Goal: Browse casually

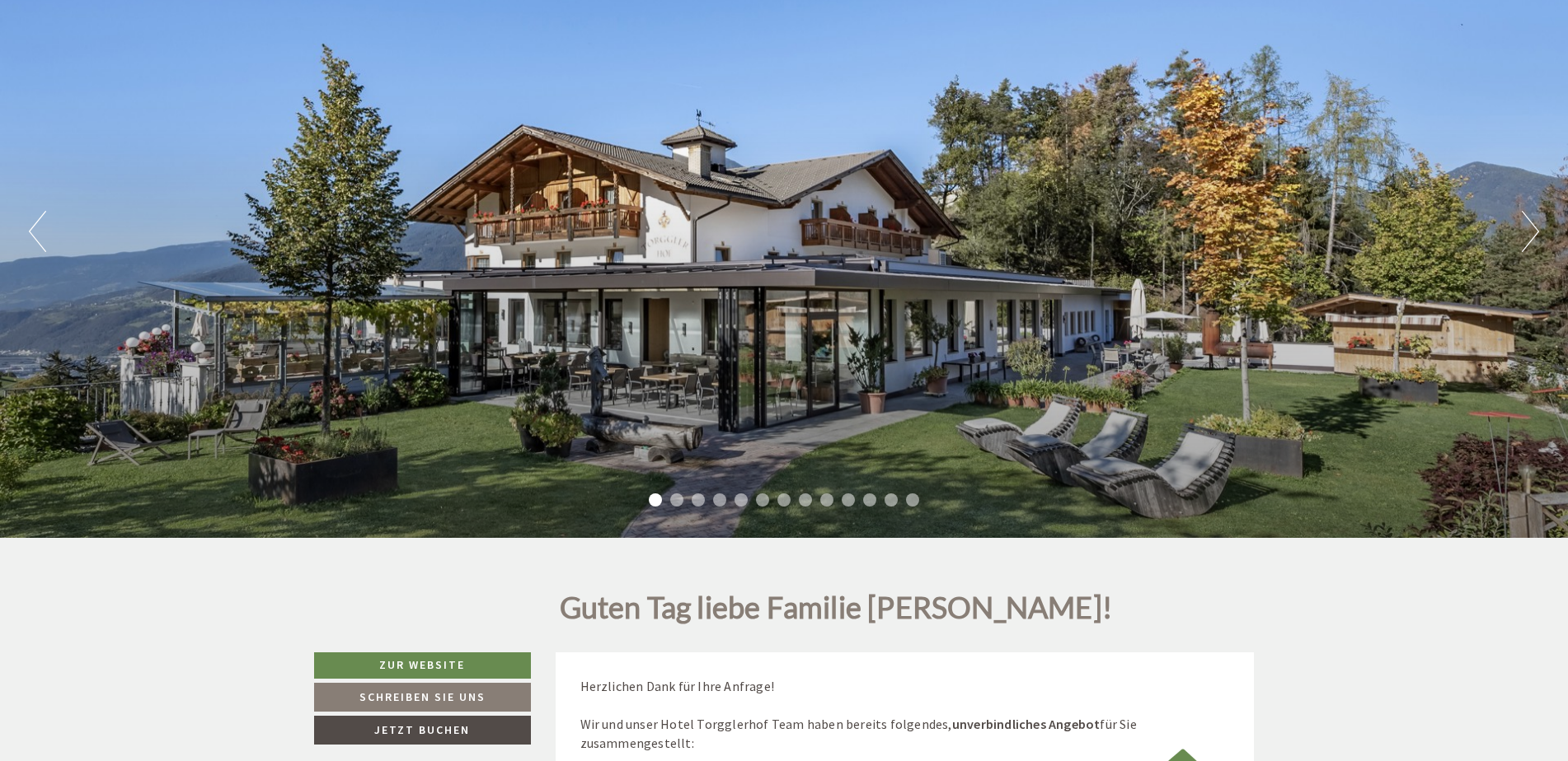
scroll to position [247, 0]
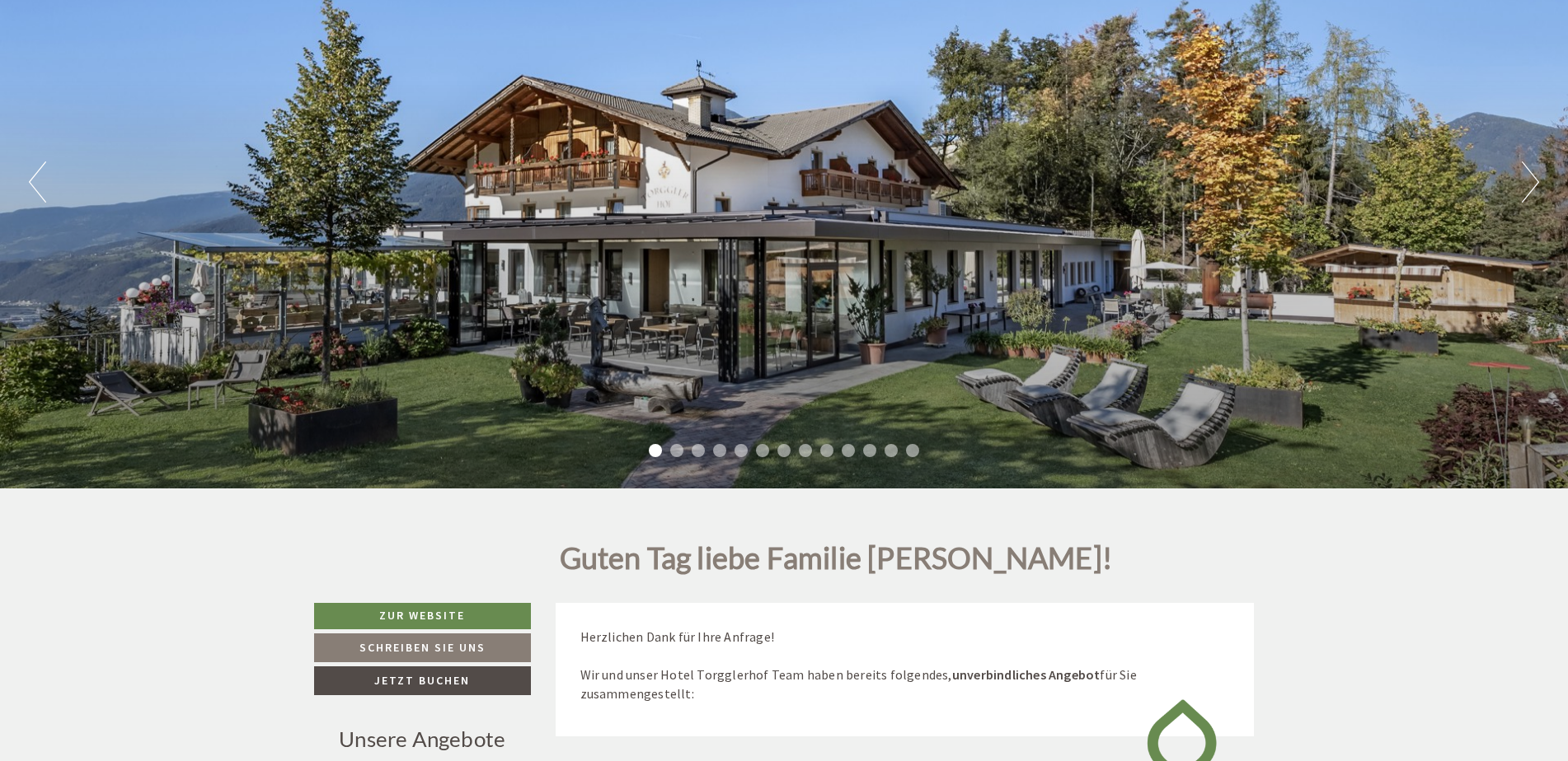
click at [1531, 182] on button "Next" at bounding box center [1530, 182] width 17 height 41
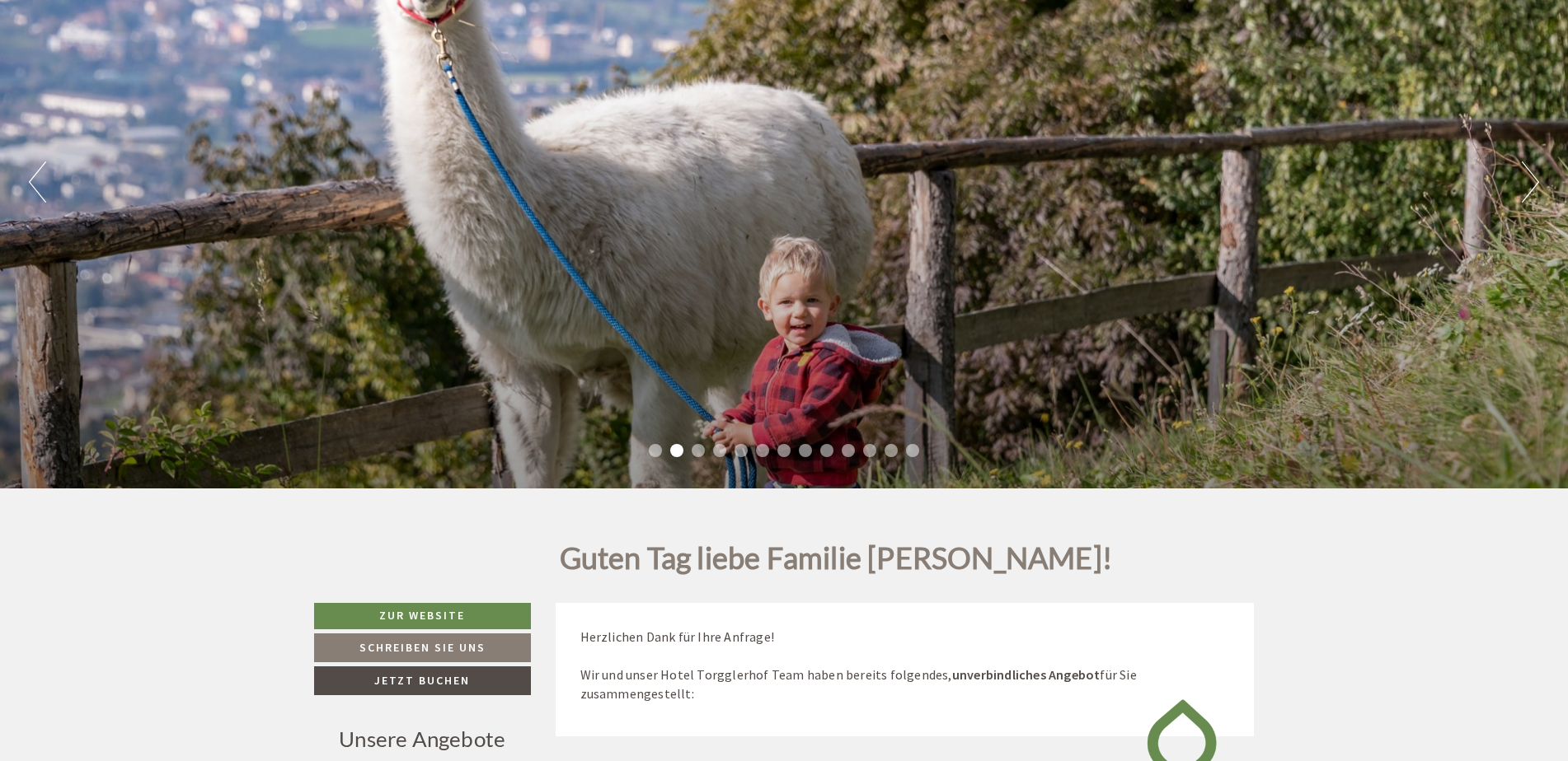
click at [1531, 182] on button "Next" at bounding box center [1530, 182] width 17 height 41
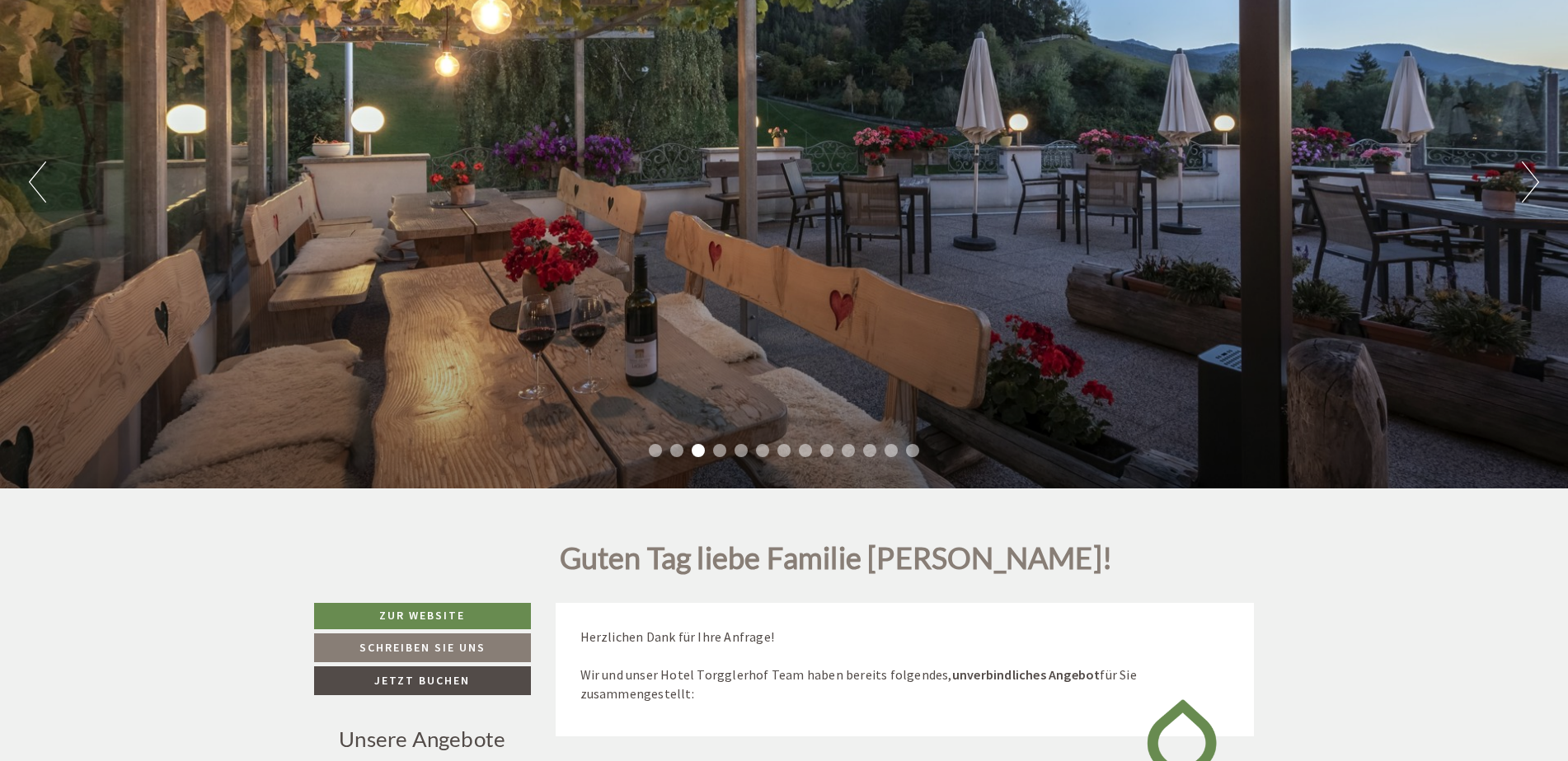
click at [1531, 182] on button "Next" at bounding box center [1530, 182] width 17 height 41
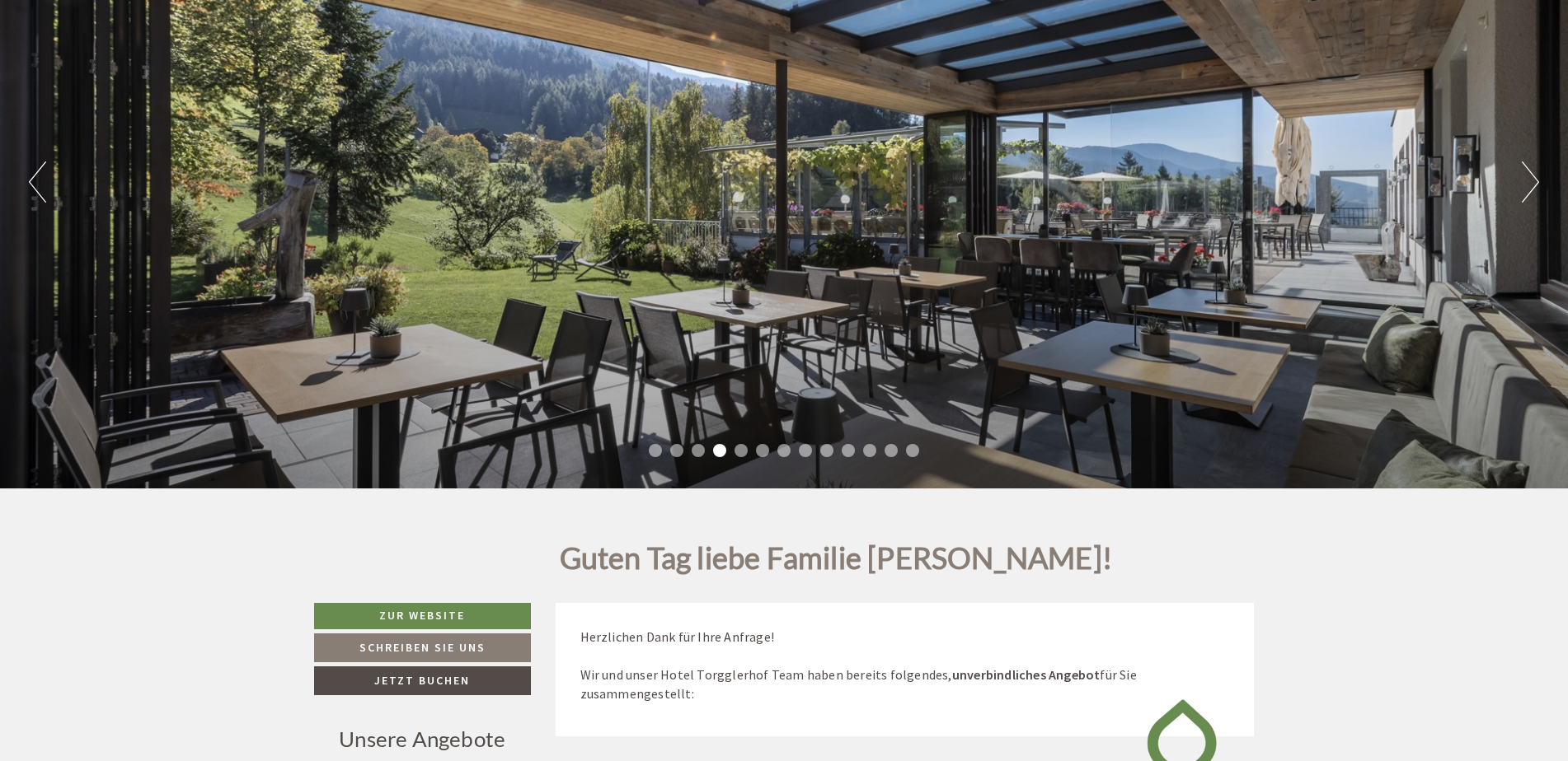
click at [1531, 182] on button "Next" at bounding box center [1530, 182] width 17 height 41
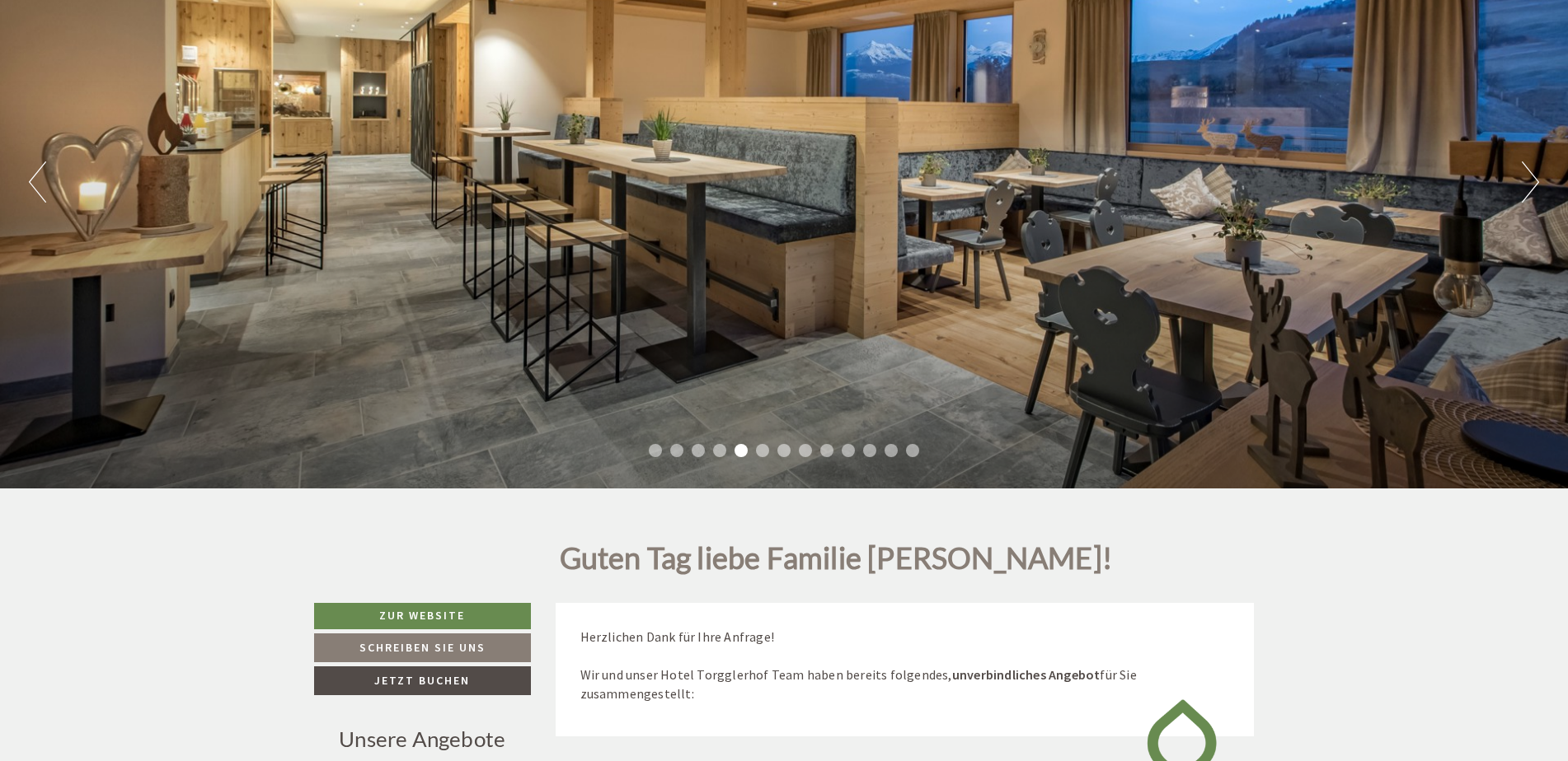
click at [1531, 182] on button "Next" at bounding box center [1530, 182] width 17 height 41
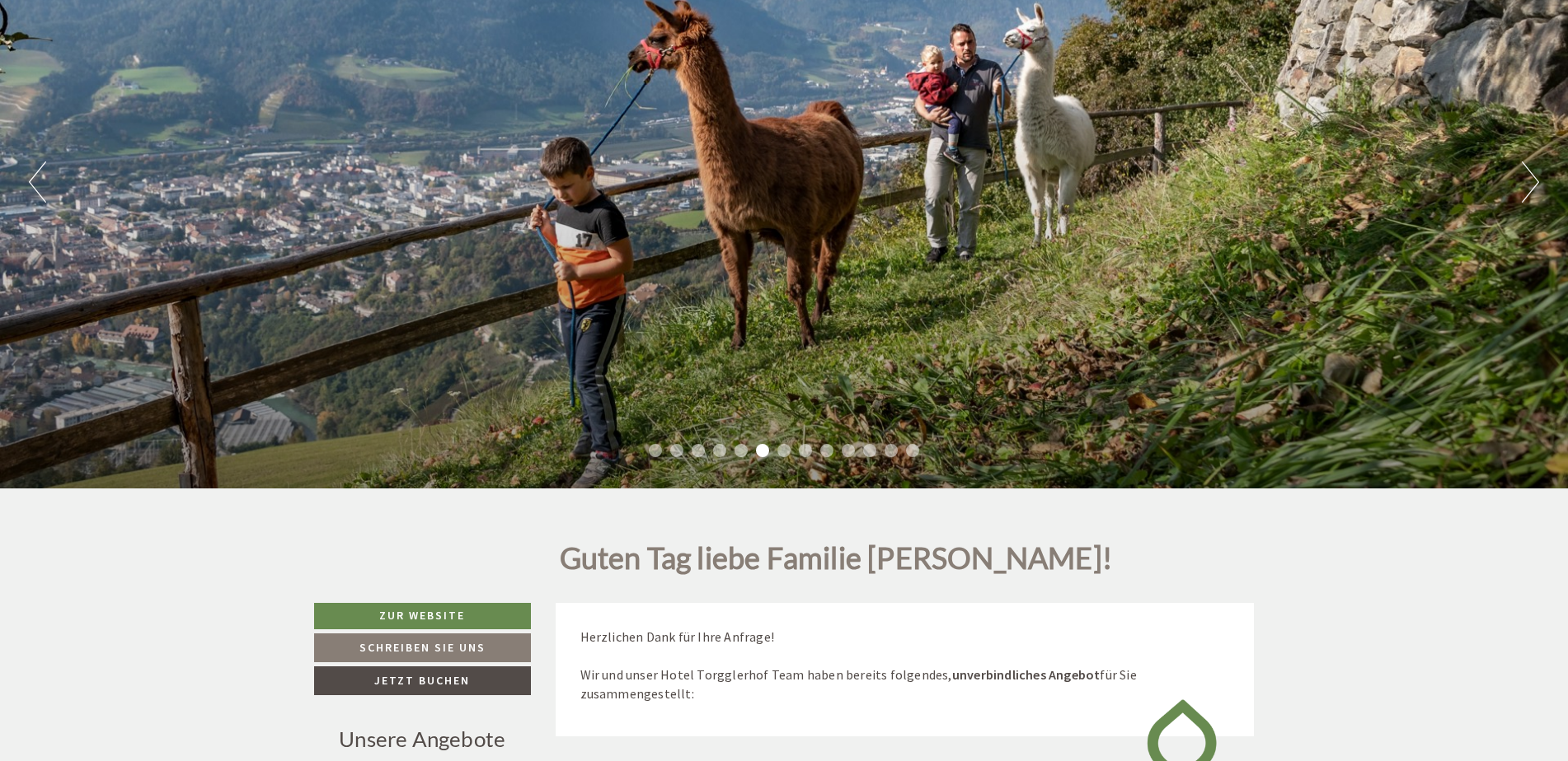
click at [1531, 182] on button "Next" at bounding box center [1530, 182] width 17 height 41
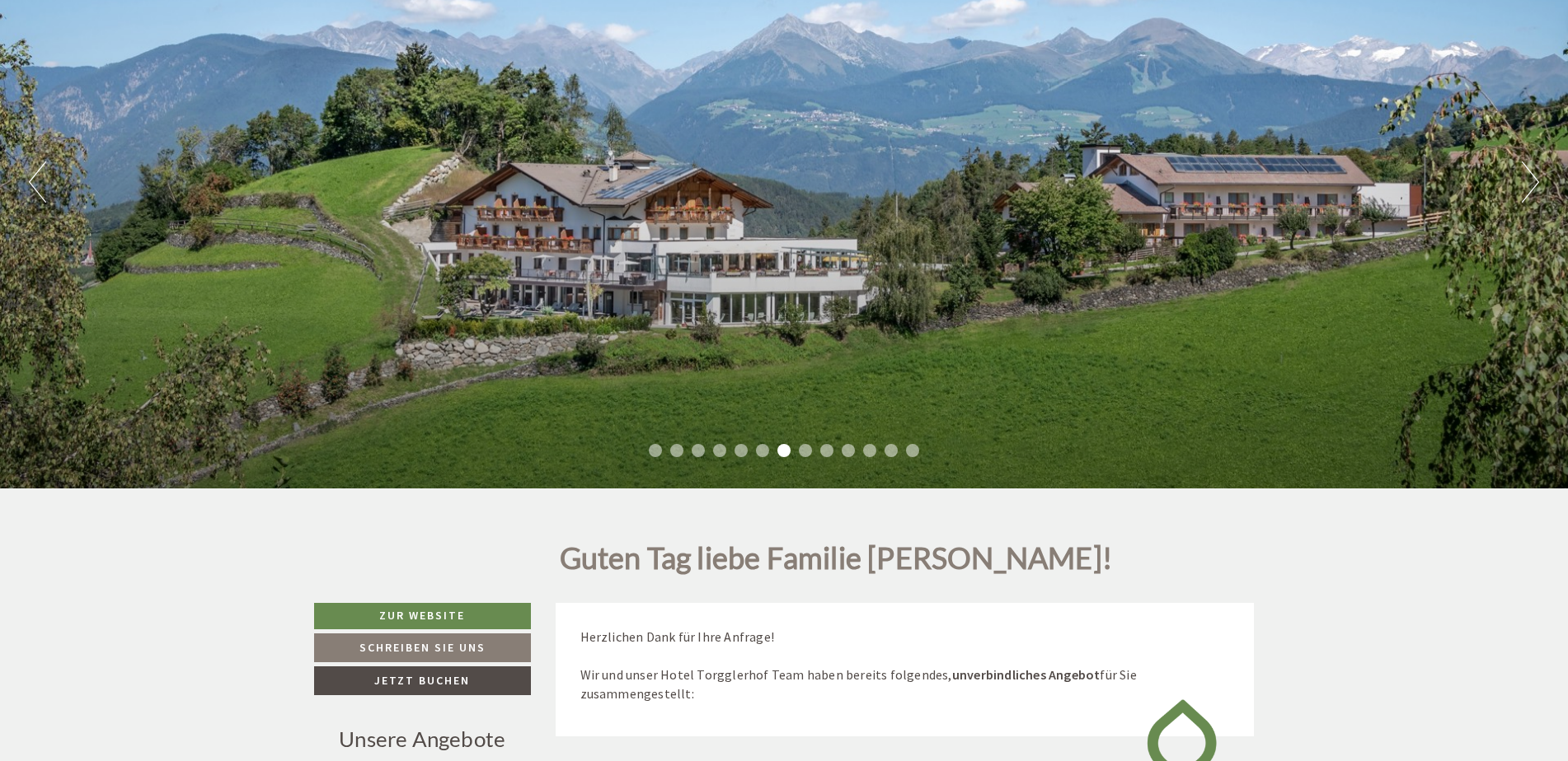
click at [1531, 182] on button "Next" at bounding box center [1530, 182] width 17 height 41
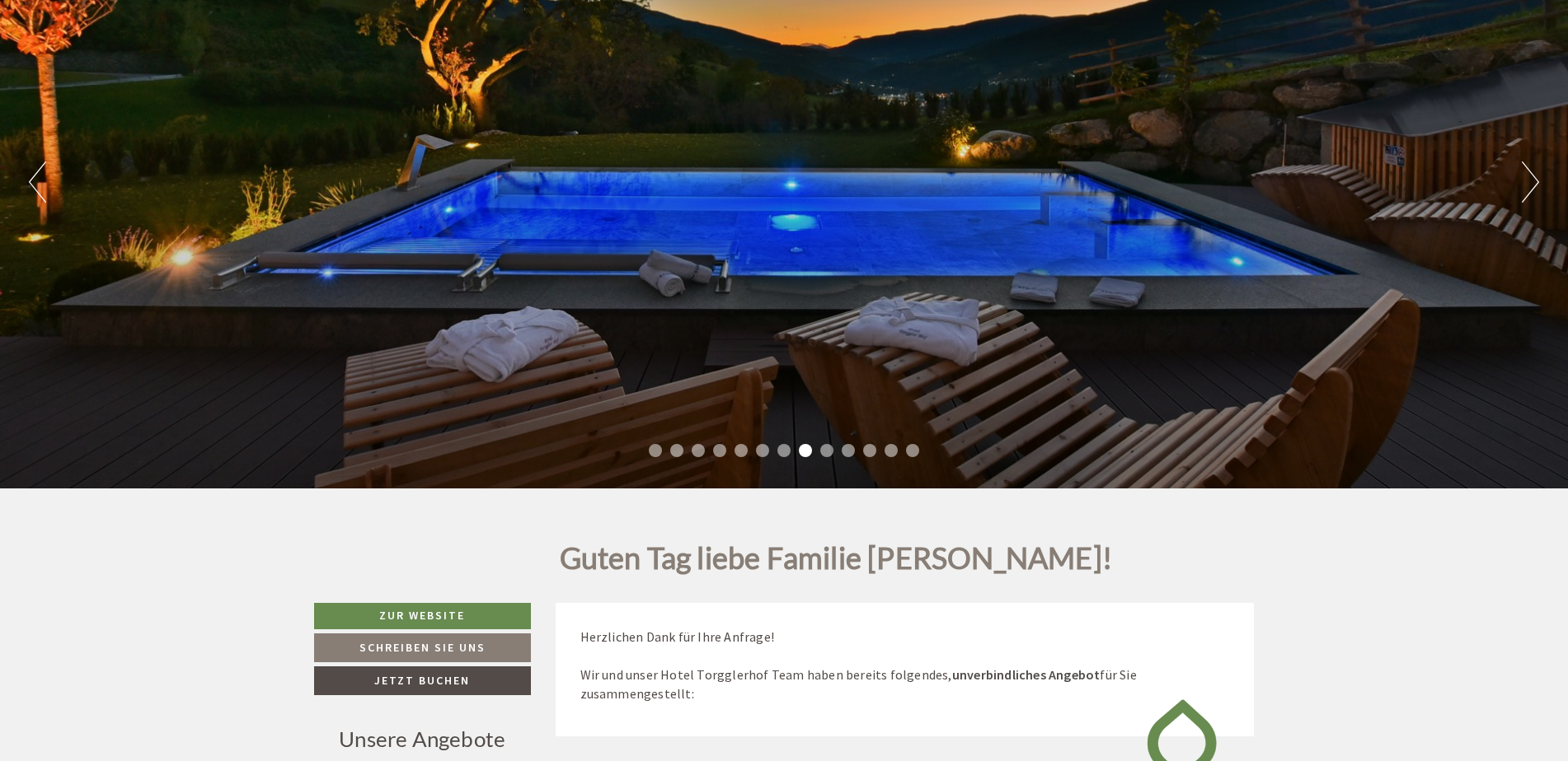
click at [37, 190] on button "Previous" at bounding box center [37, 182] width 17 height 41
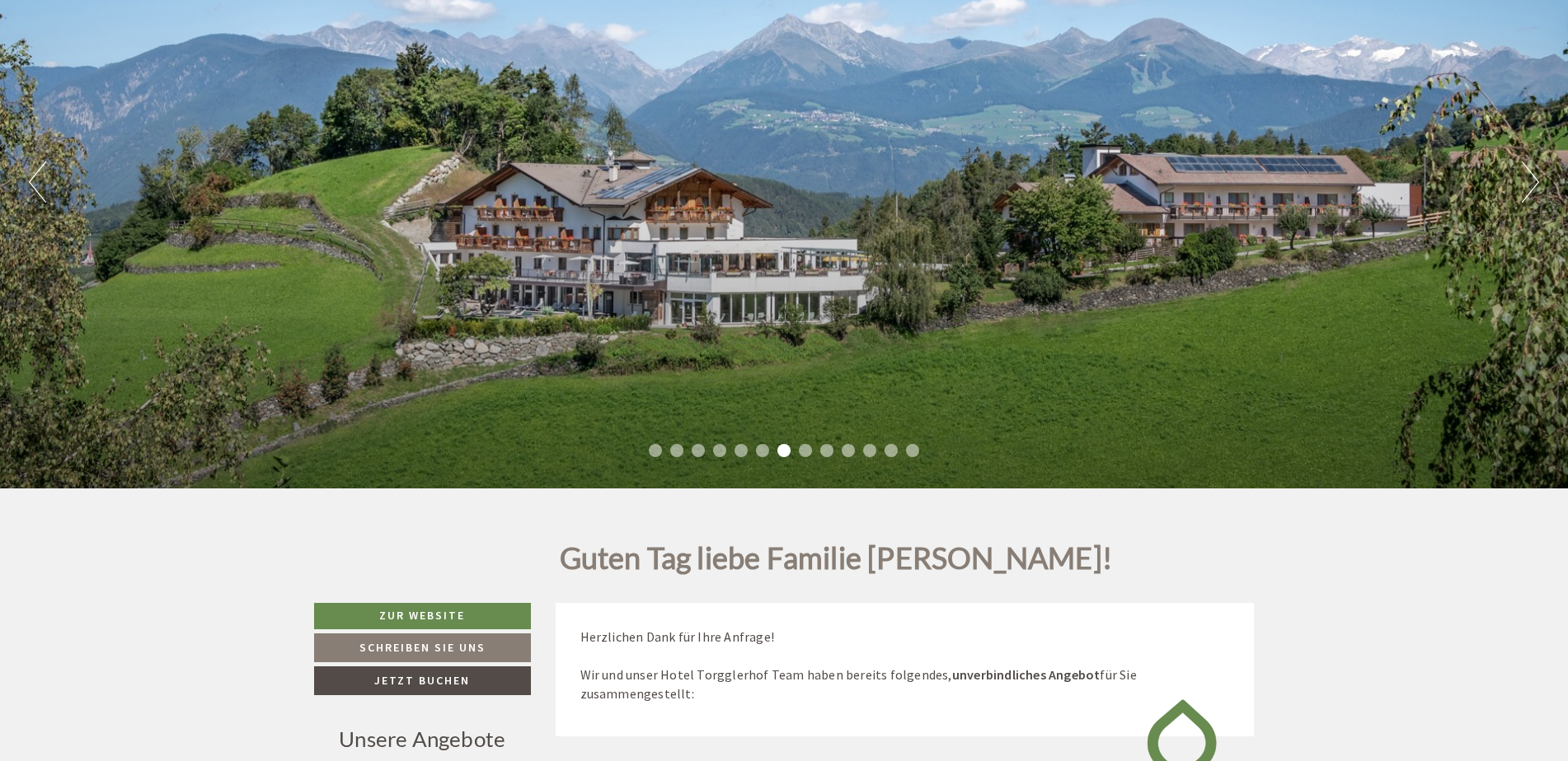
click at [1530, 174] on button "Next" at bounding box center [1530, 182] width 17 height 41
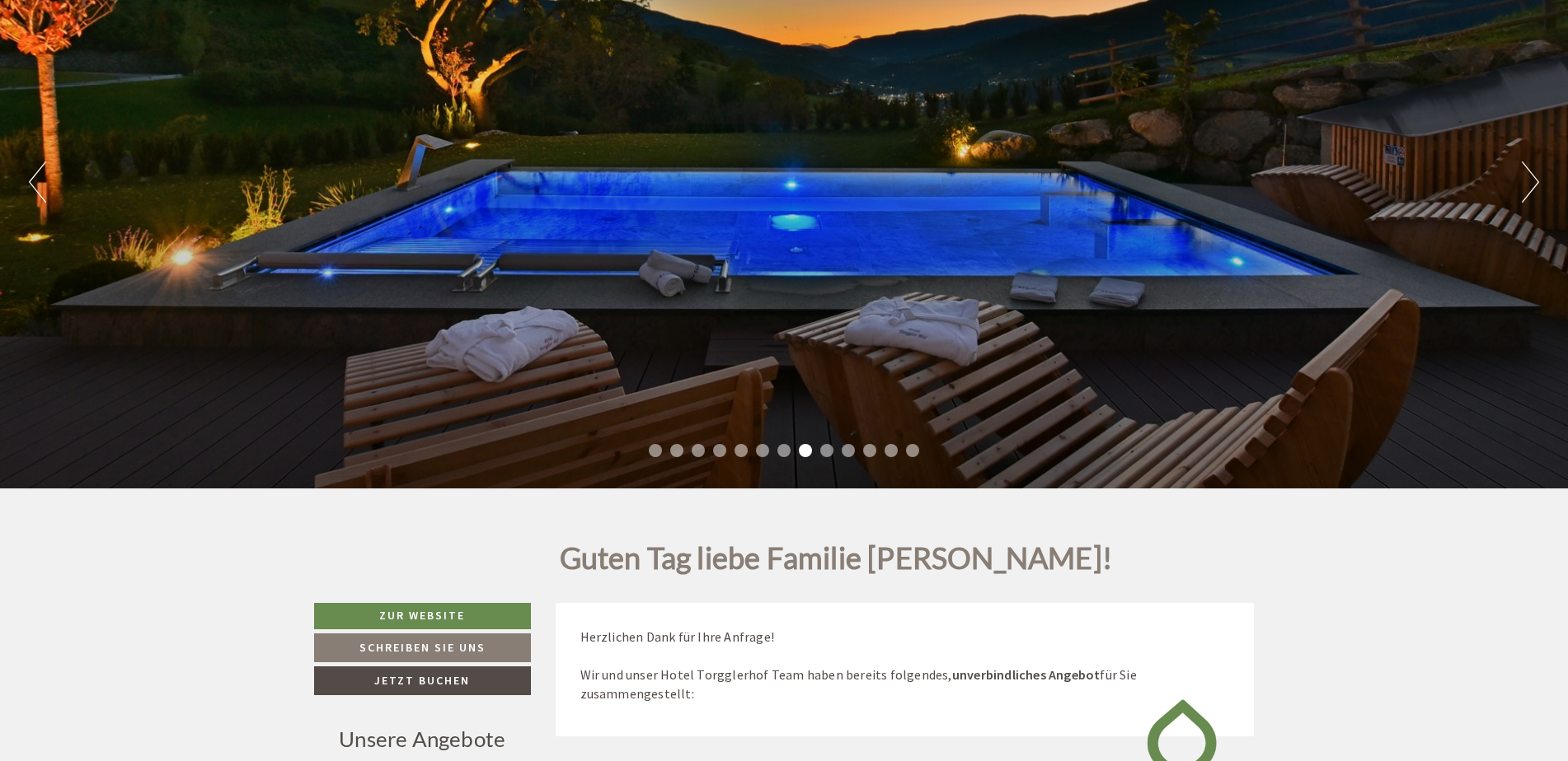
click at [1530, 174] on button "Next" at bounding box center [1530, 182] width 17 height 41
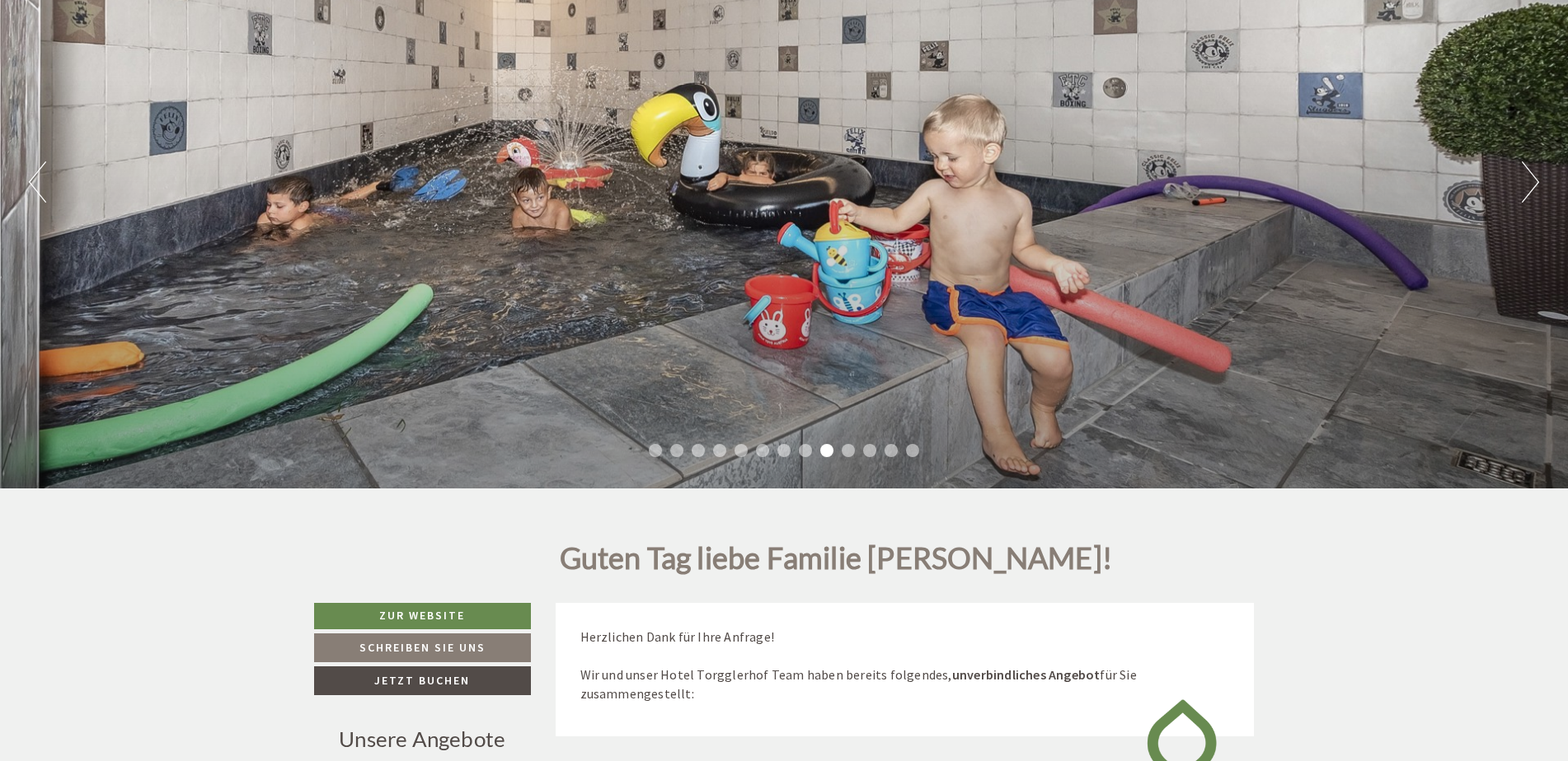
click at [1530, 174] on button "Next" at bounding box center [1530, 182] width 17 height 41
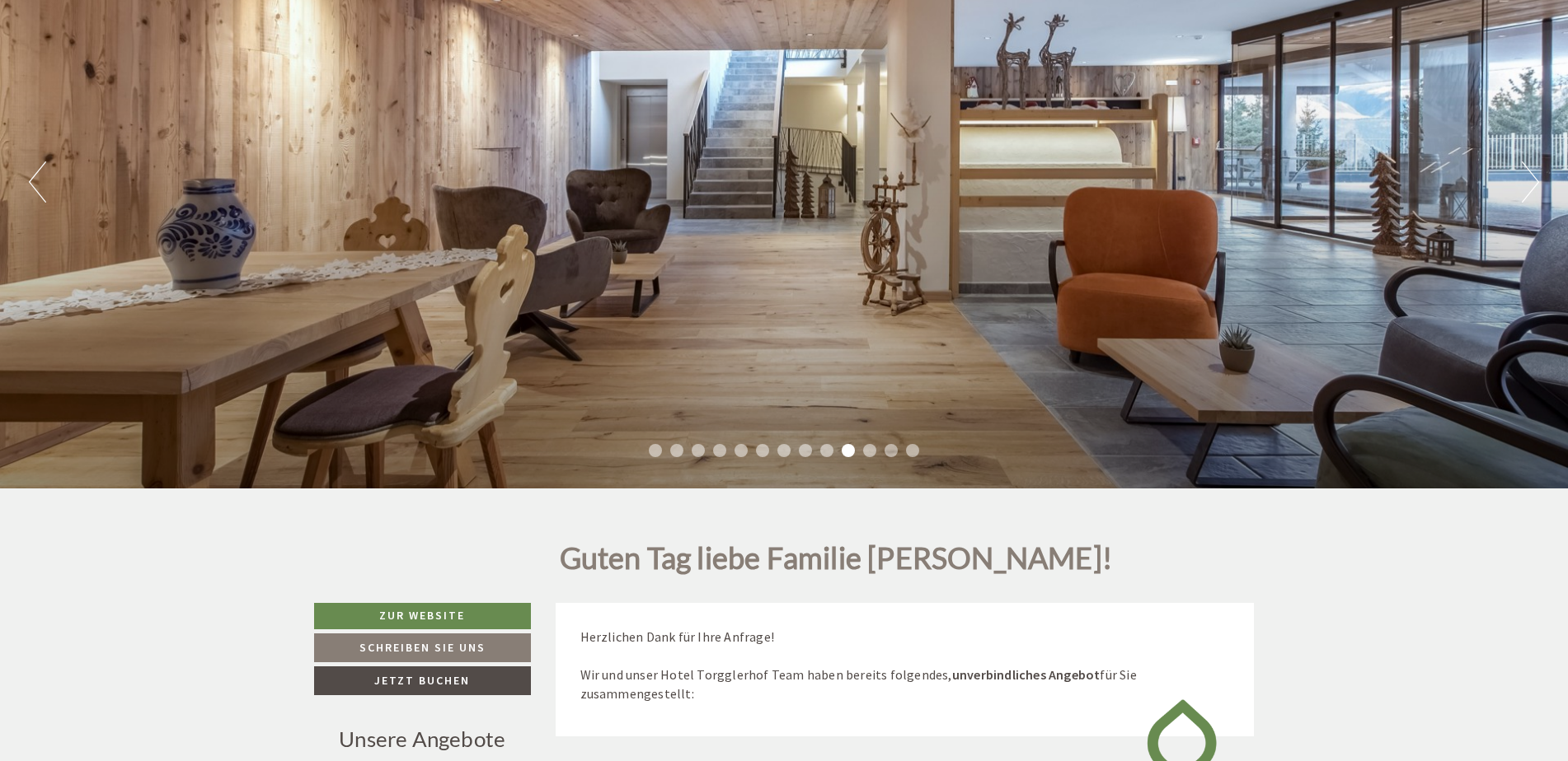
click at [1530, 174] on button "Next" at bounding box center [1530, 182] width 17 height 41
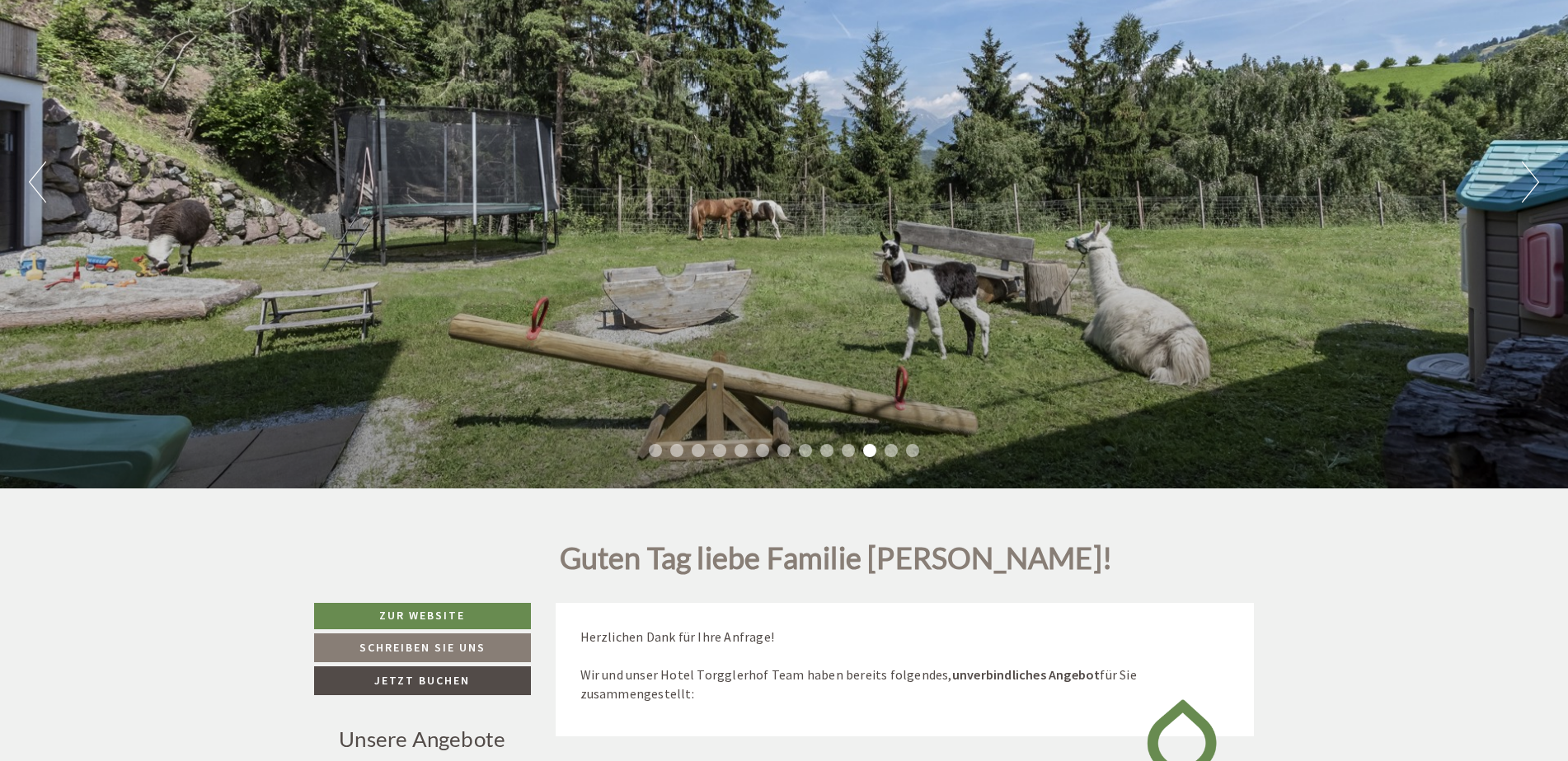
click at [1530, 175] on button "Next" at bounding box center [1530, 182] width 17 height 41
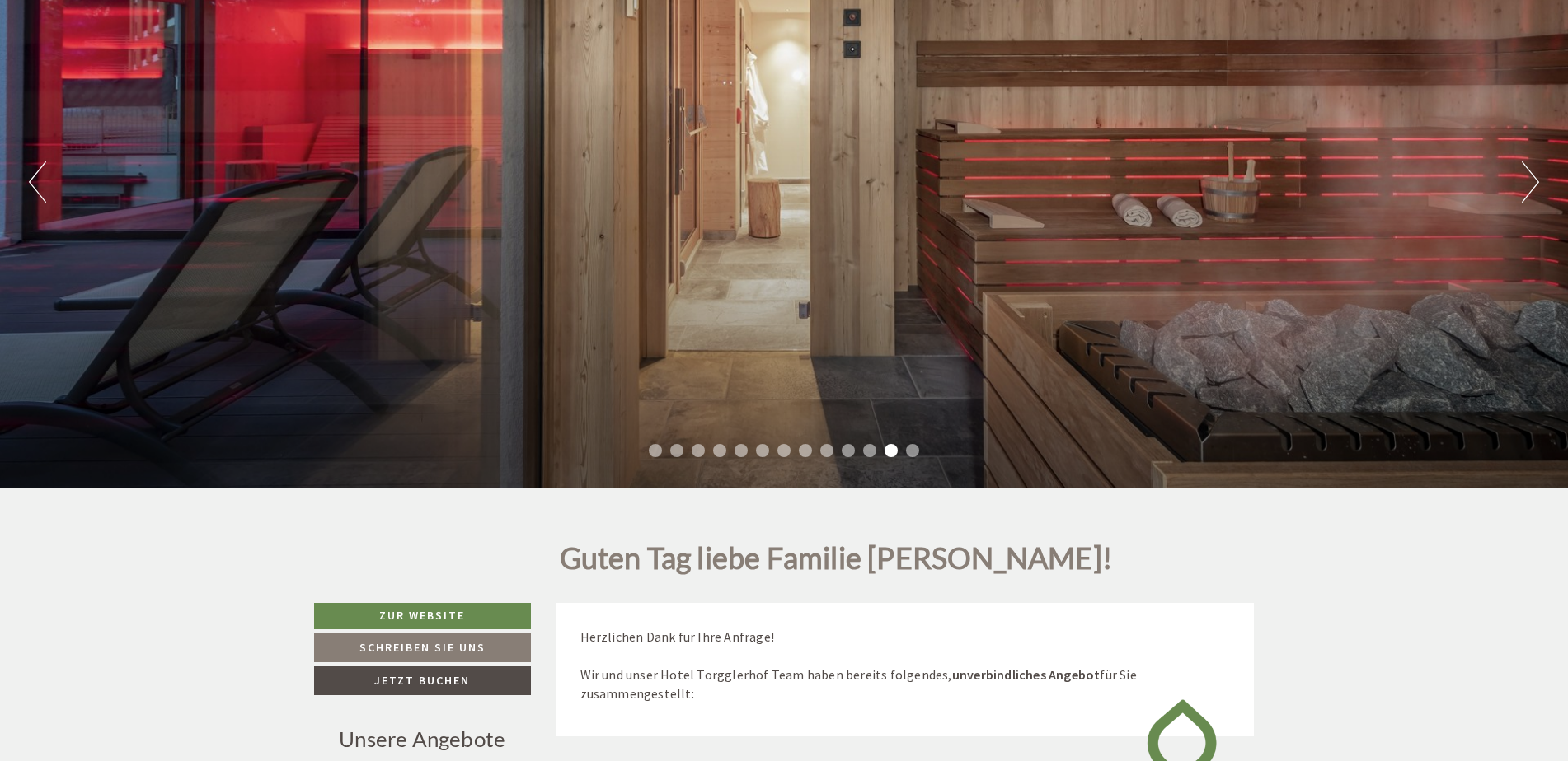
click at [1530, 175] on button "Next" at bounding box center [1530, 182] width 17 height 41
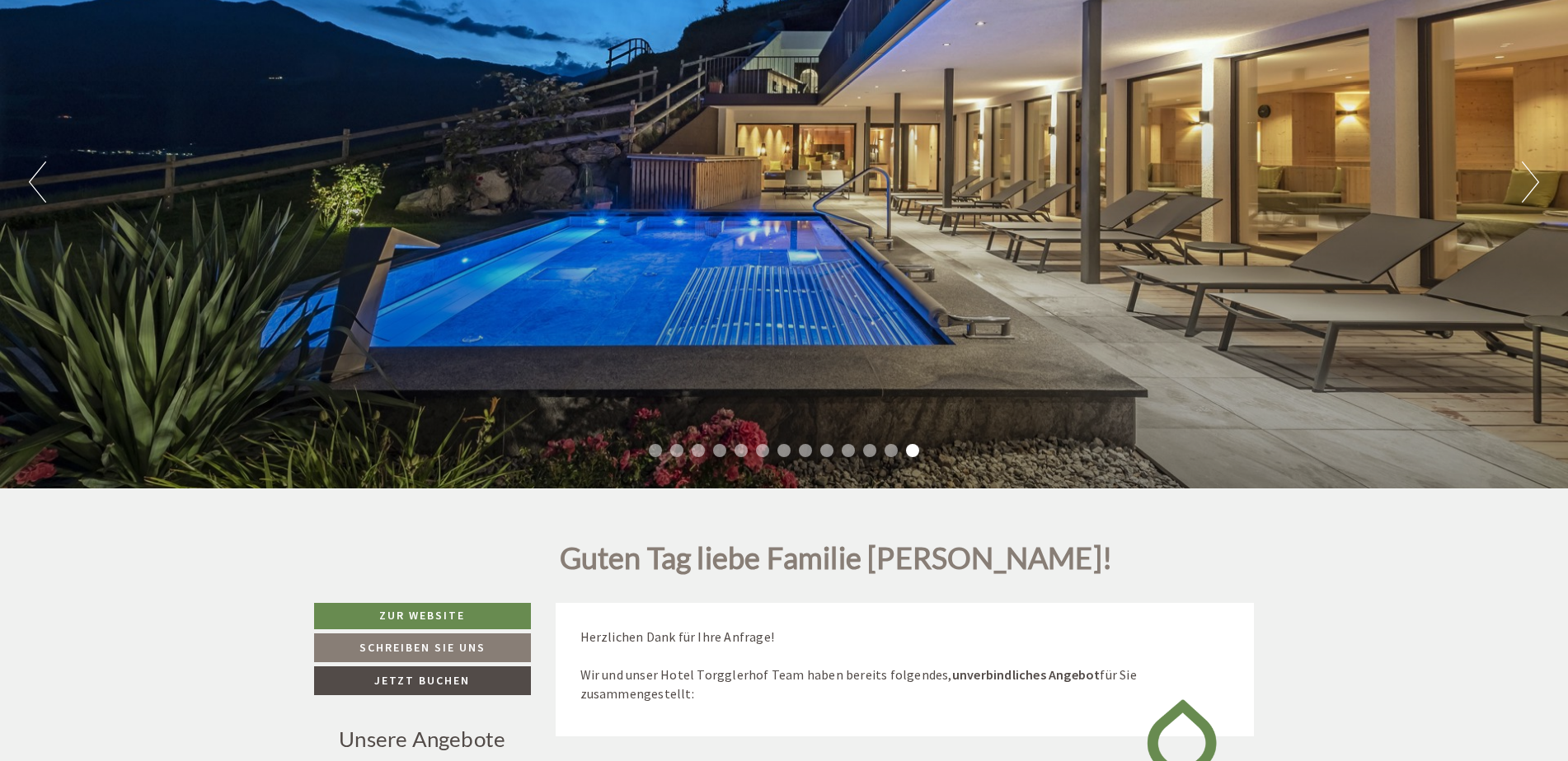
click at [1530, 175] on button "Next" at bounding box center [1530, 182] width 17 height 41
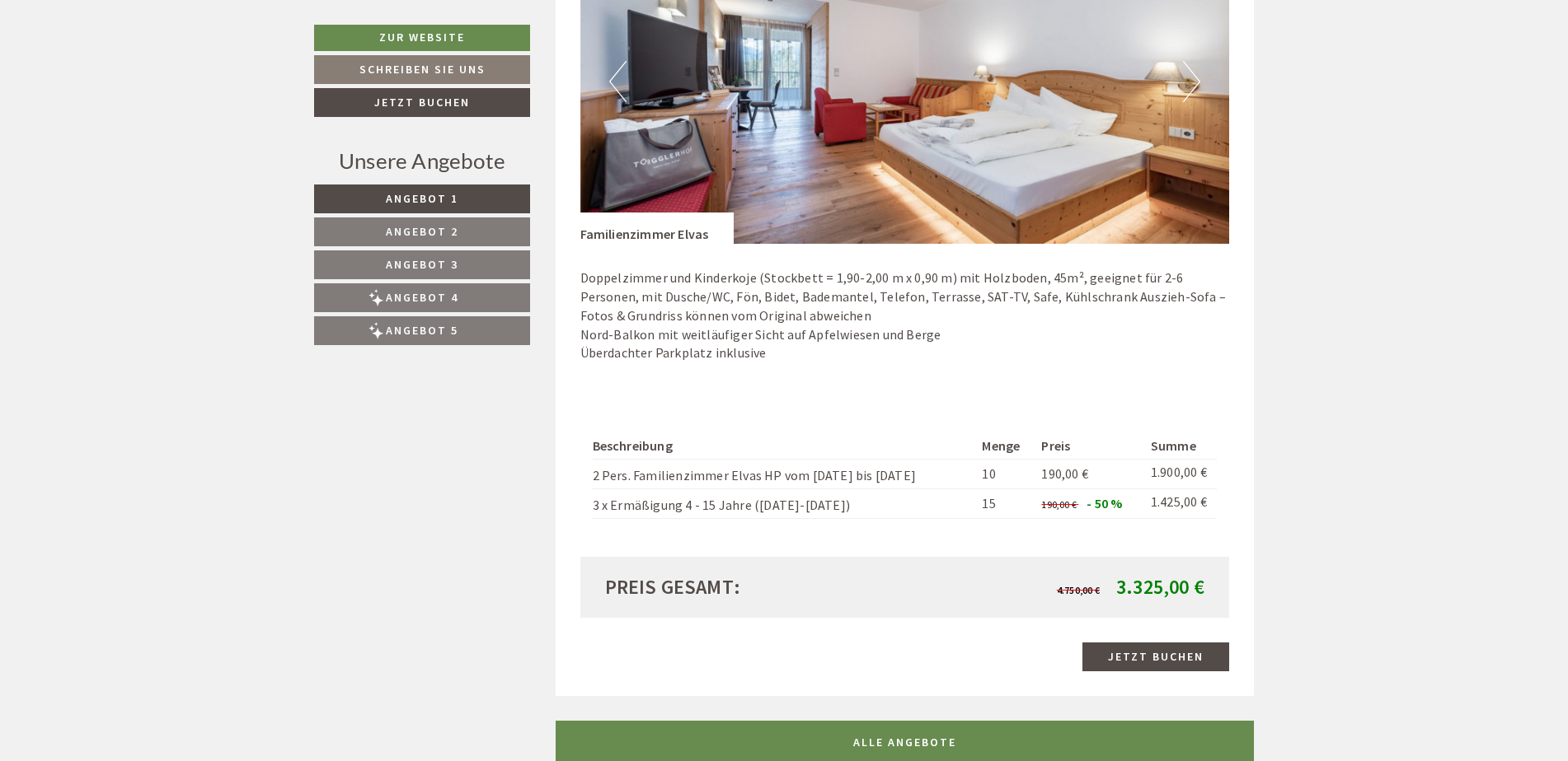
scroll to position [3296, 0]
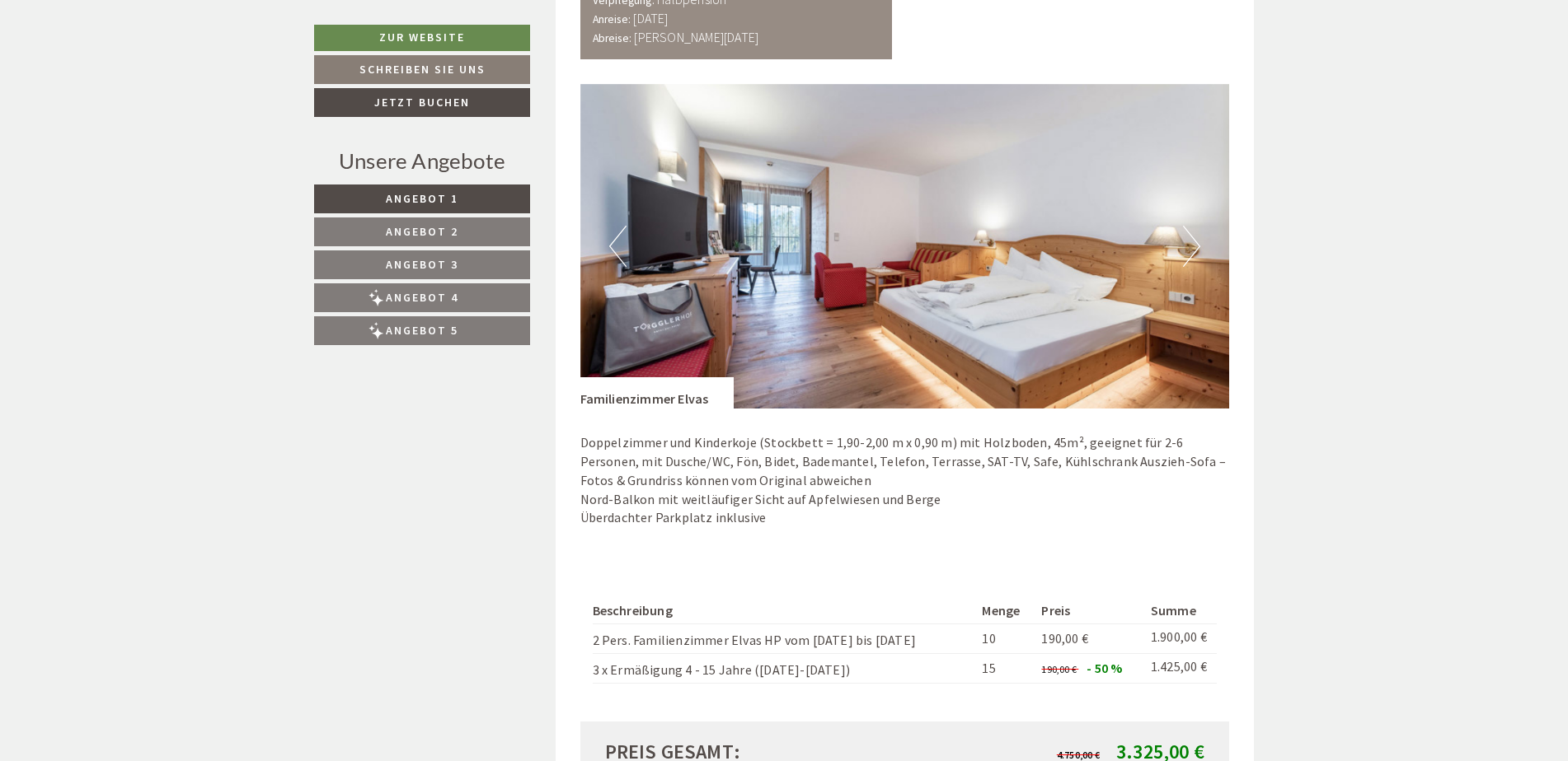
click at [1191, 232] on button "Next" at bounding box center [1191, 246] width 17 height 41
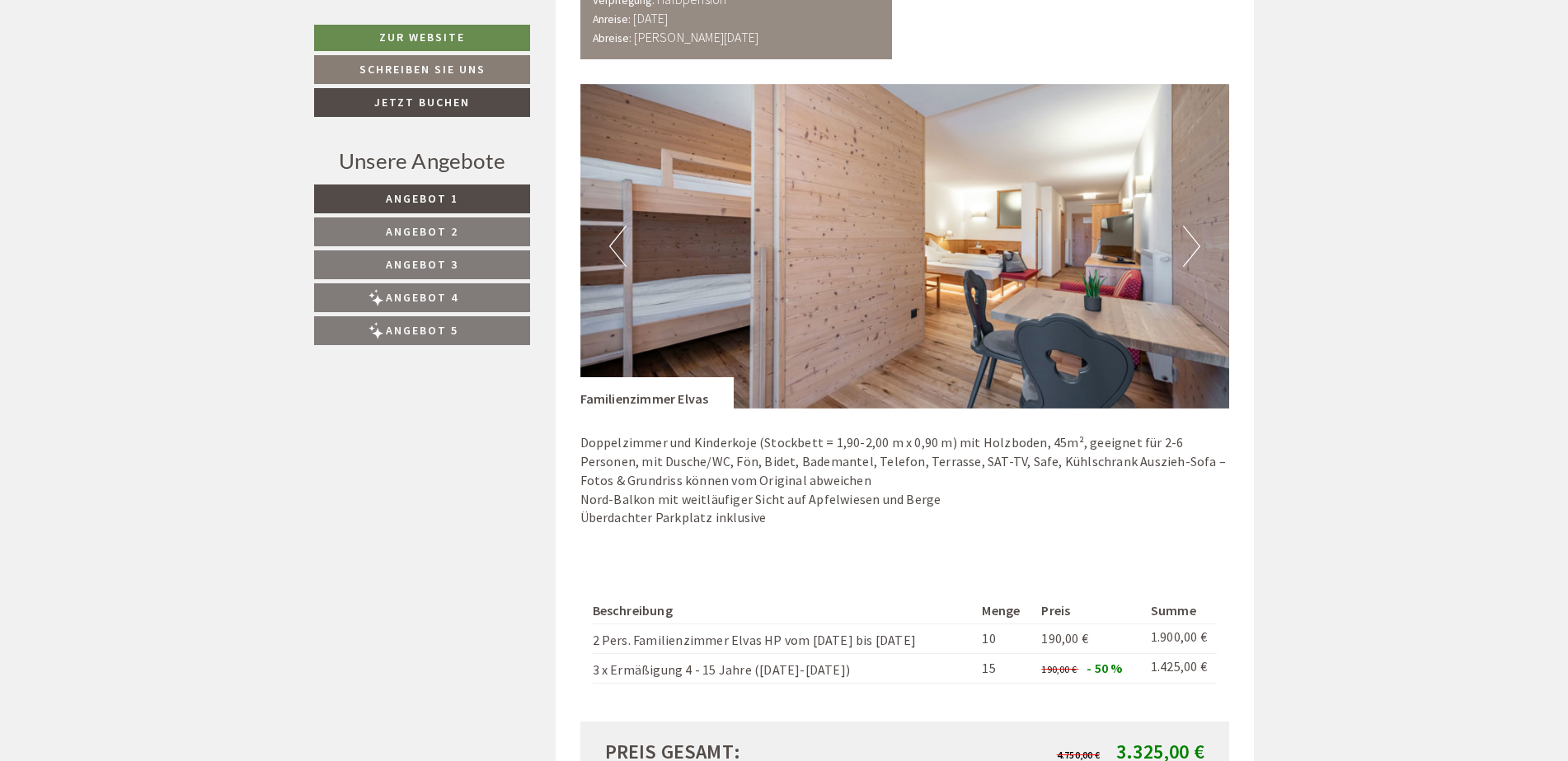
click at [1191, 232] on button "Next" at bounding box center [1191, 246] width 17 height 41
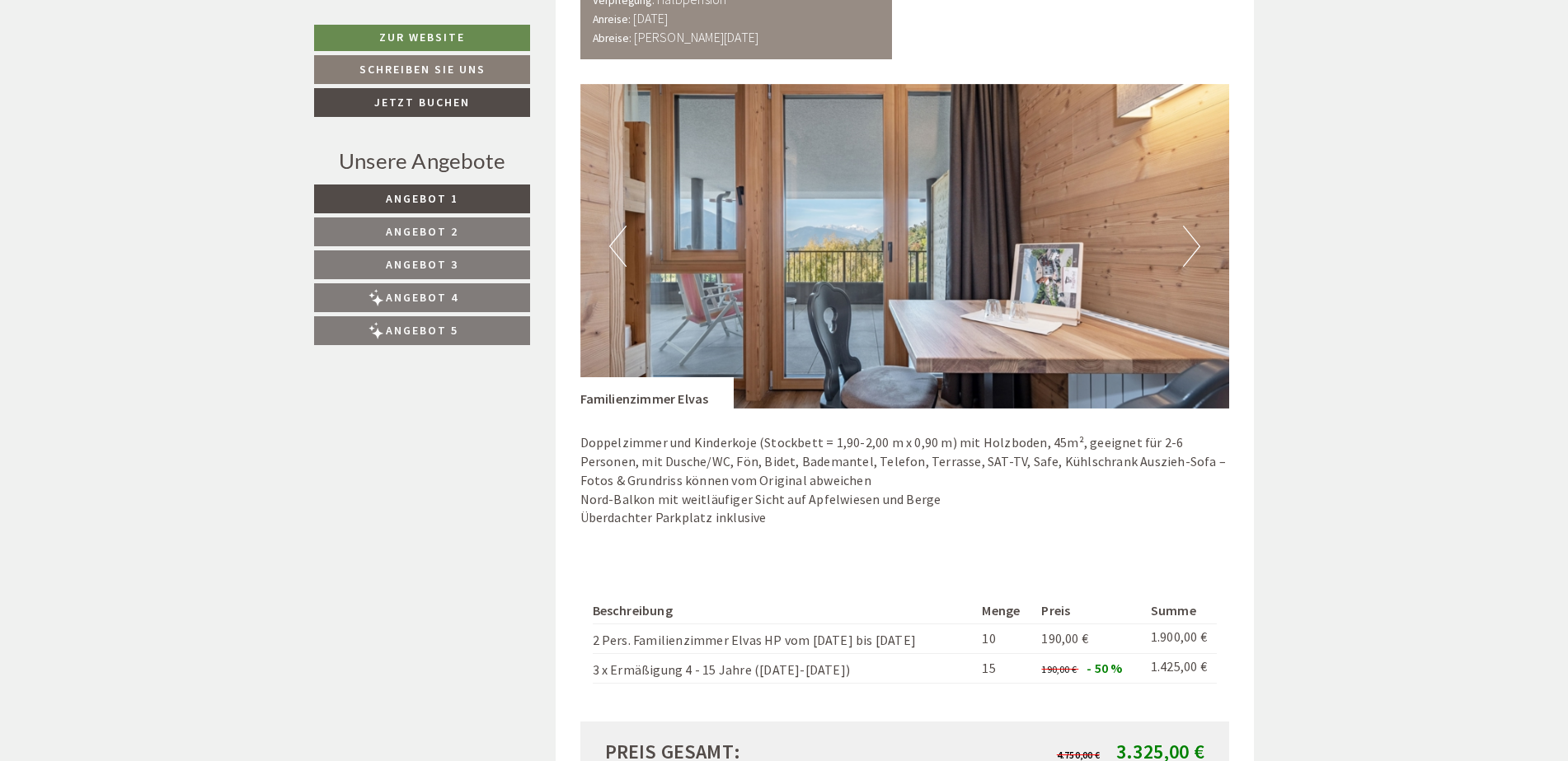
click at [1191, 232] on button "Next" at bounding box center [1191, 246] width 17 height 41
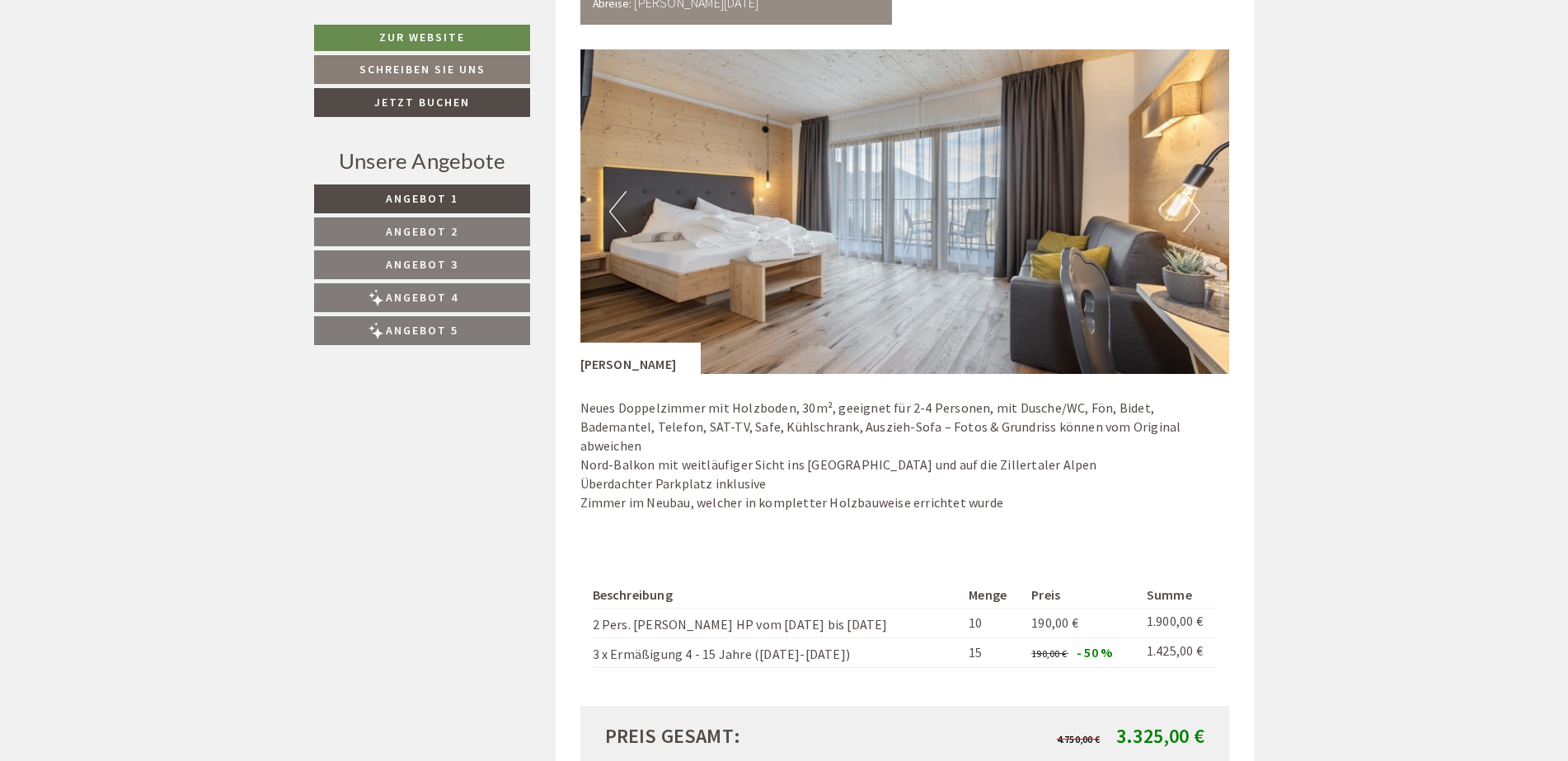
scroll to position [2225, 0]
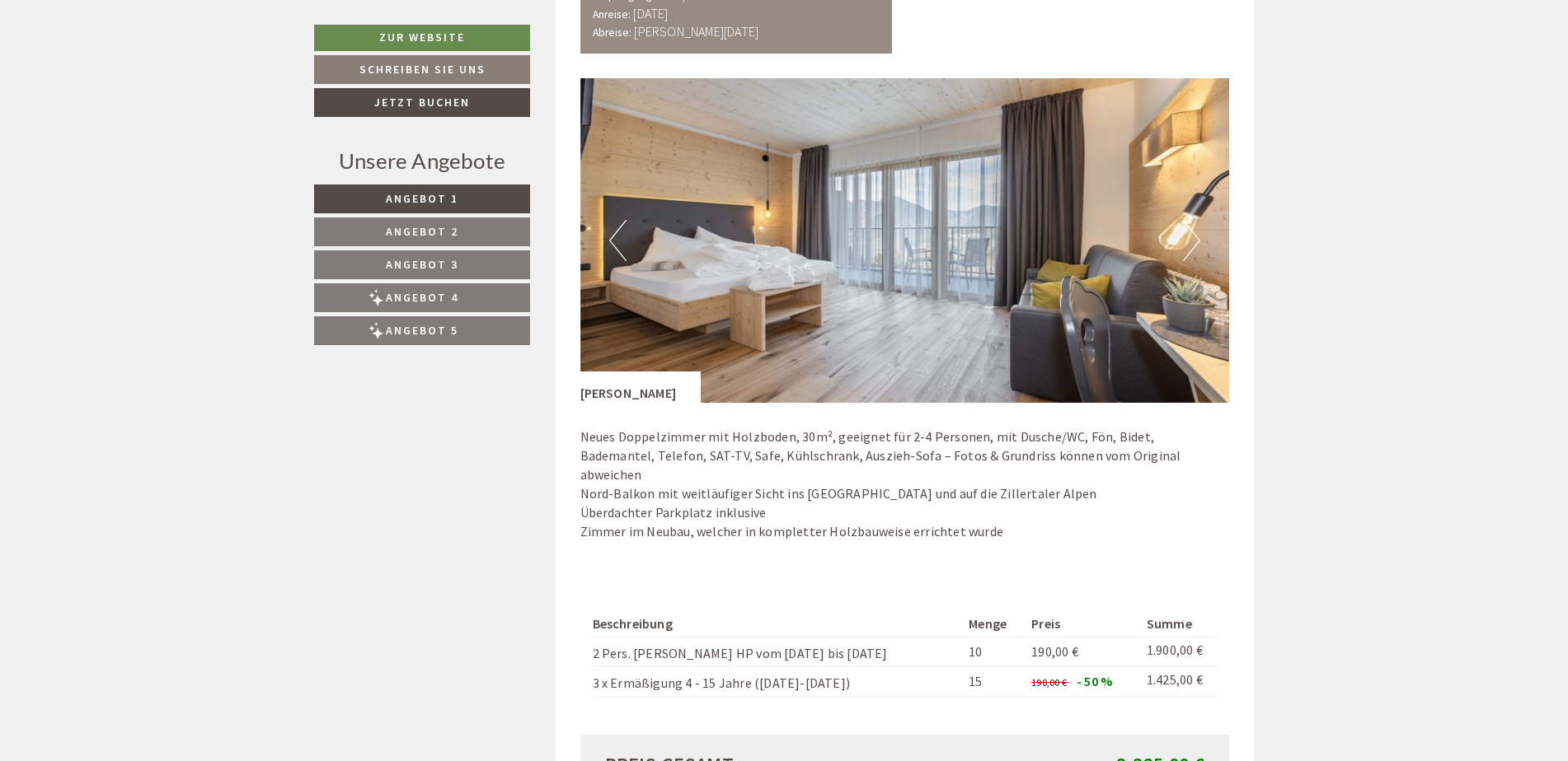
click at [1191, 245] on button "Next" at bounding box center [1191, 241] width 17 height 41
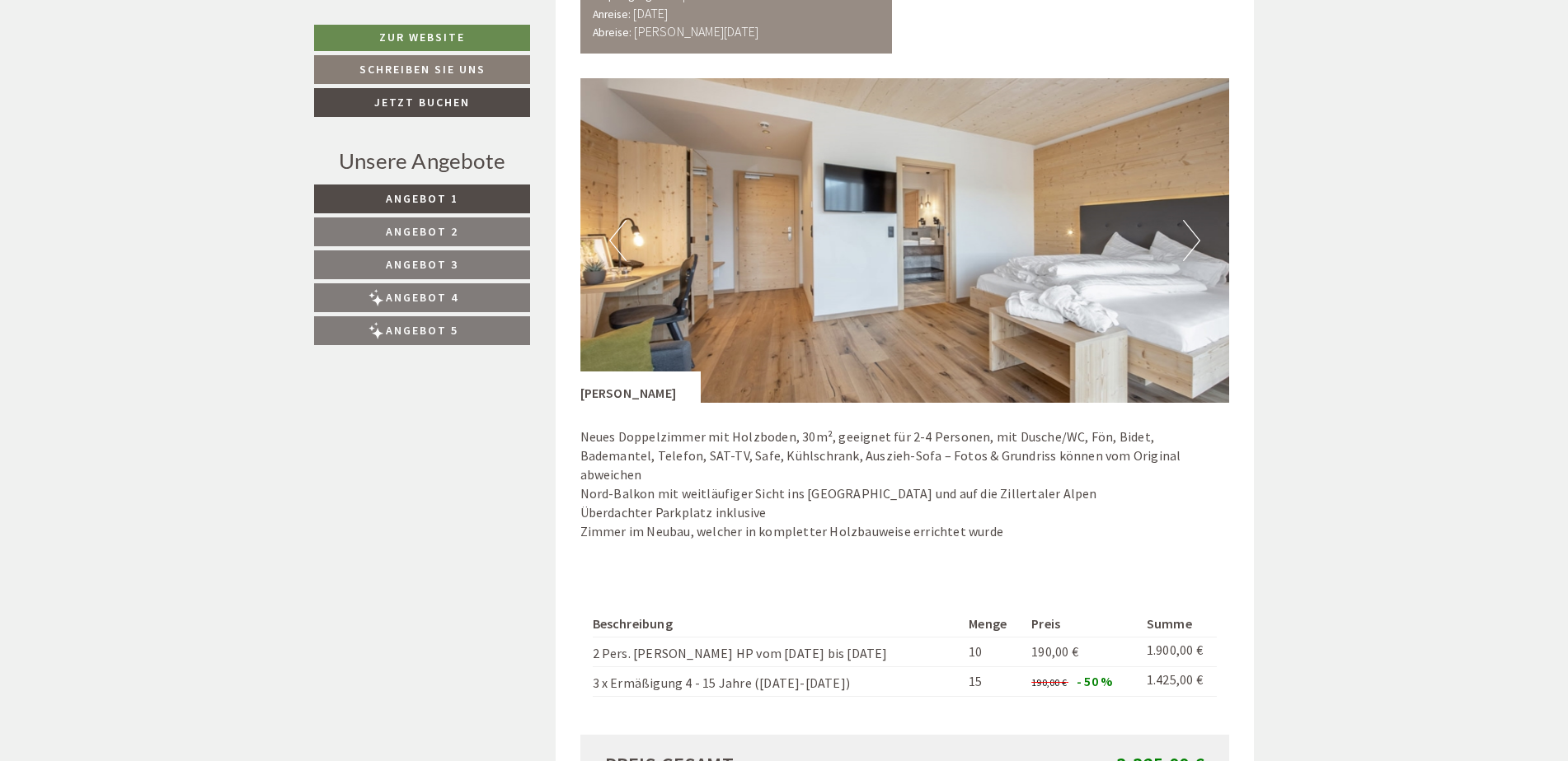
click at [1191, 245] on button "Next" at bounding box center [1191, 241] width 17 height 41
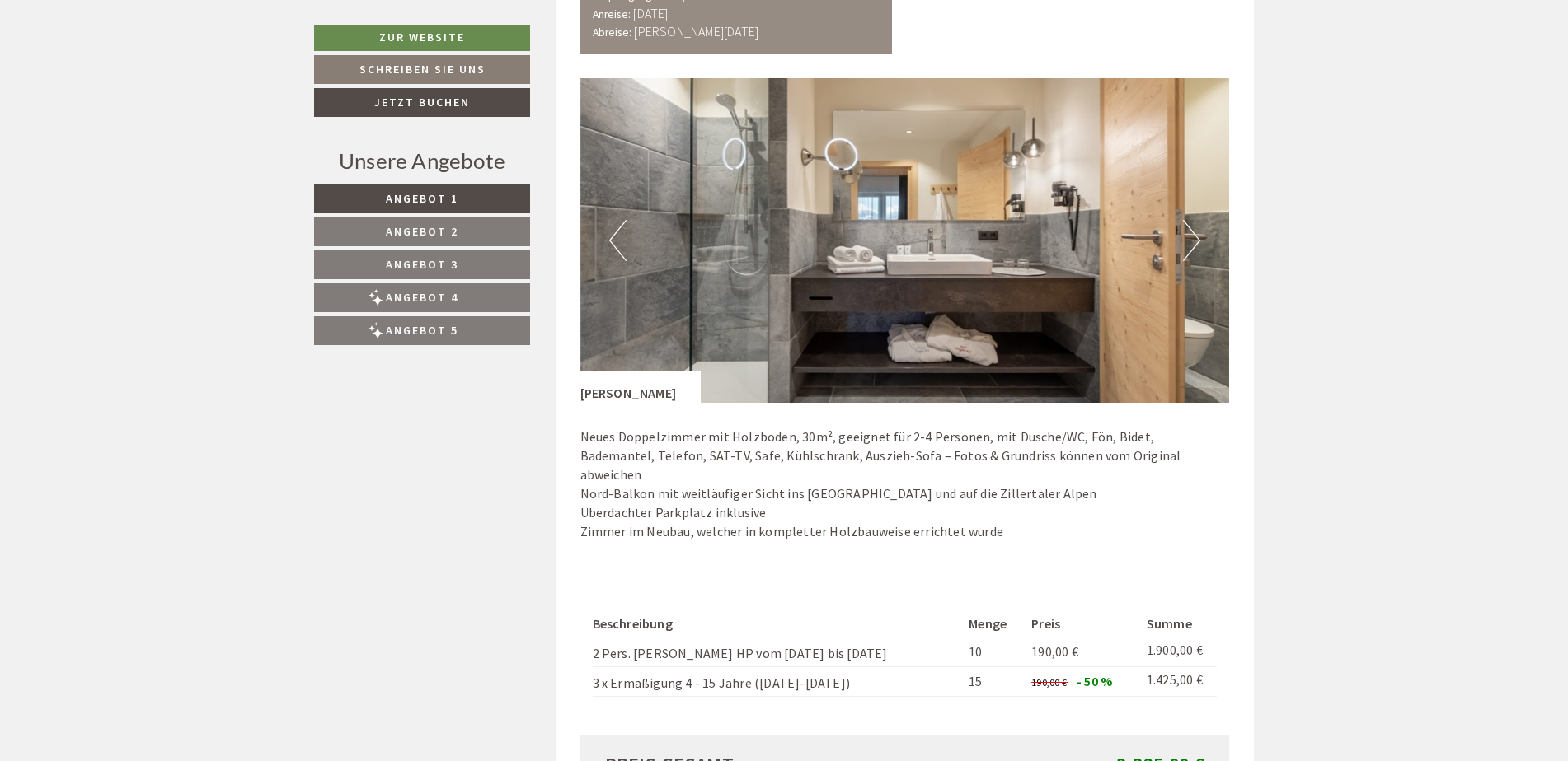
click at [1191, 245] on button "Next" at bounding box center [1191, 241] width 17 height 41
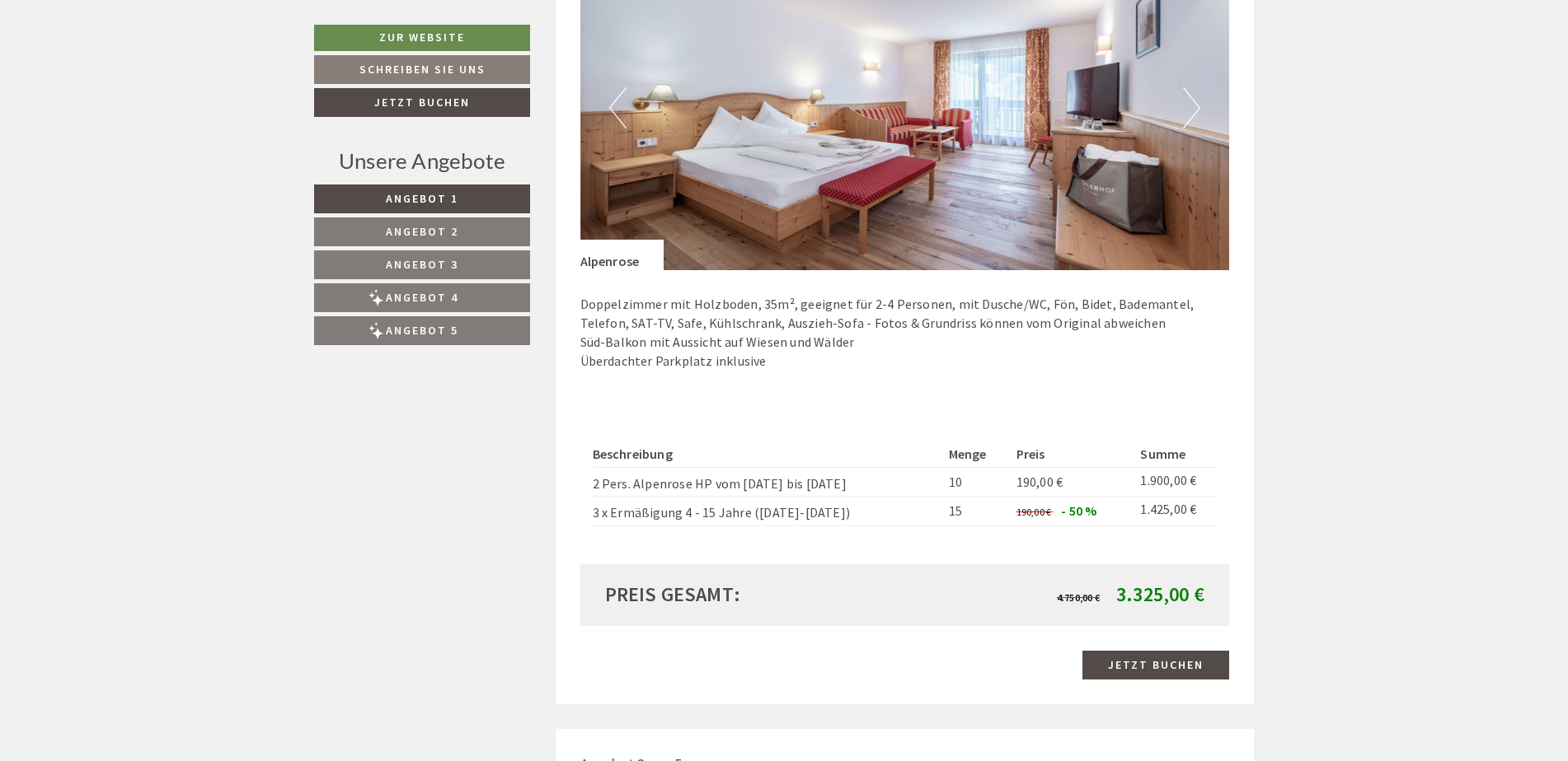
scroll to position [1154, 0]
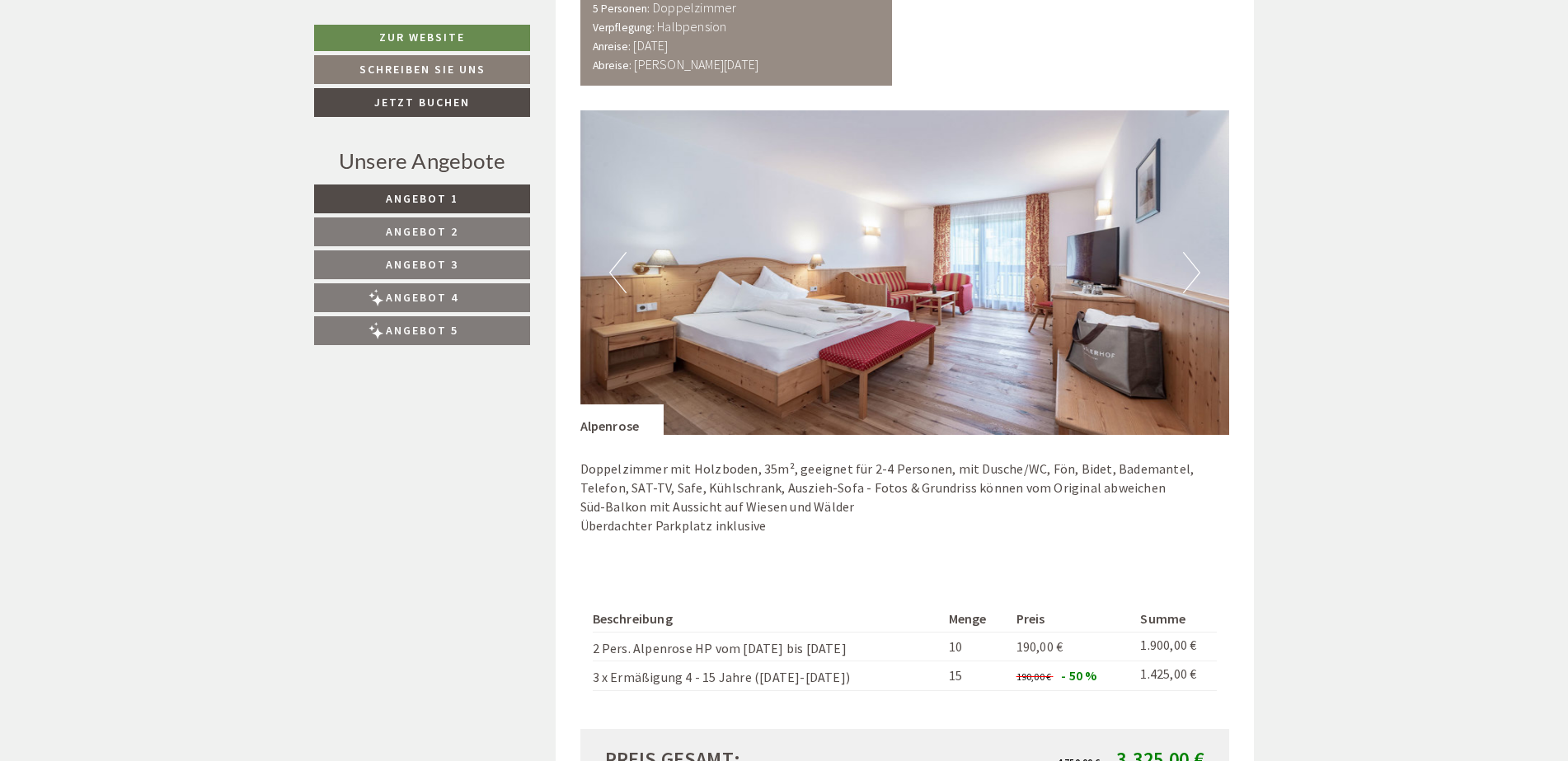
click at [1191, 273] on button "Next" at bounding box center [1191, 273] width 17 height 41
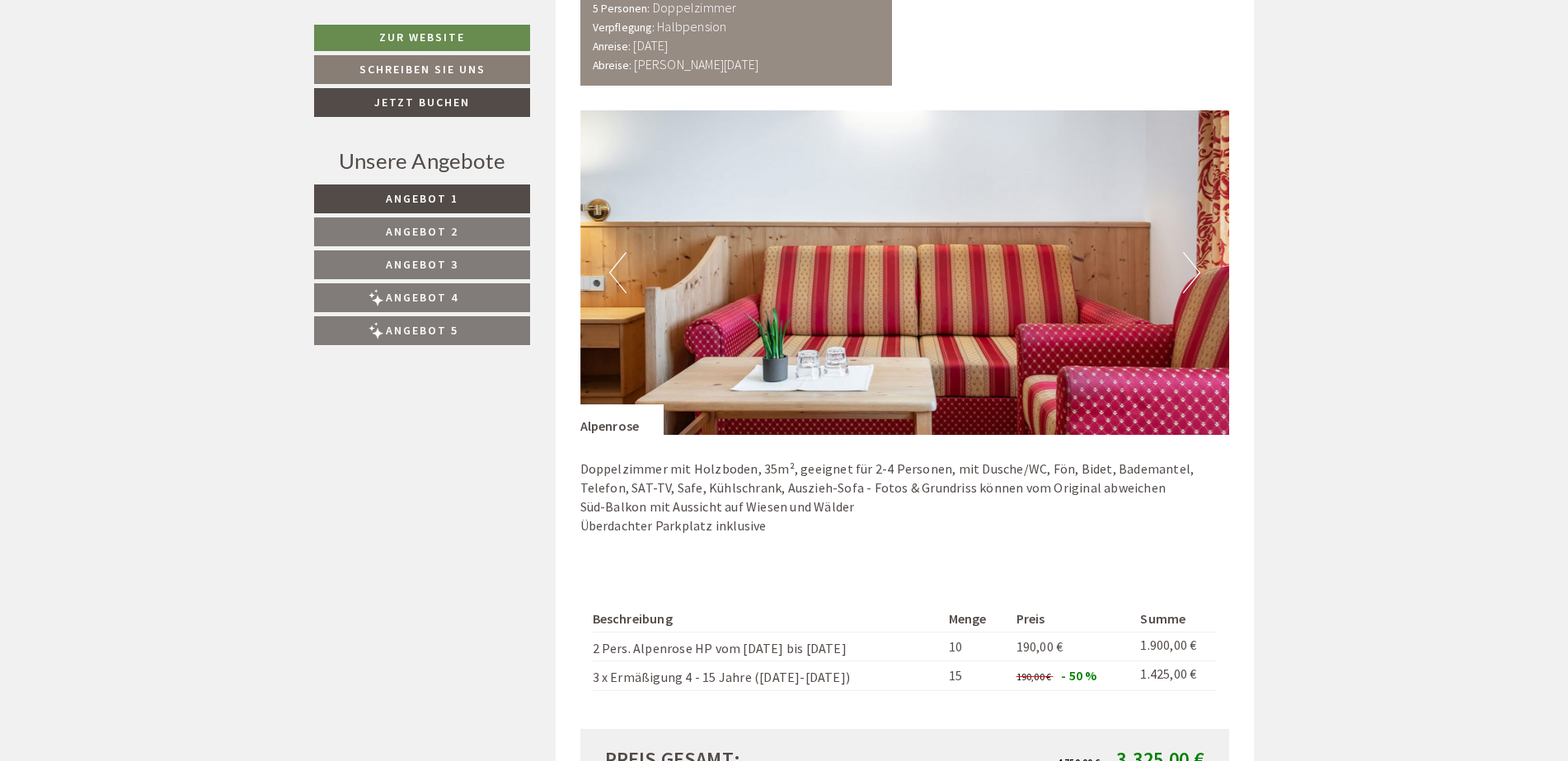
click at [1191, 273] on button "Next" at bounding box center [1191, 273] width 17 height 41
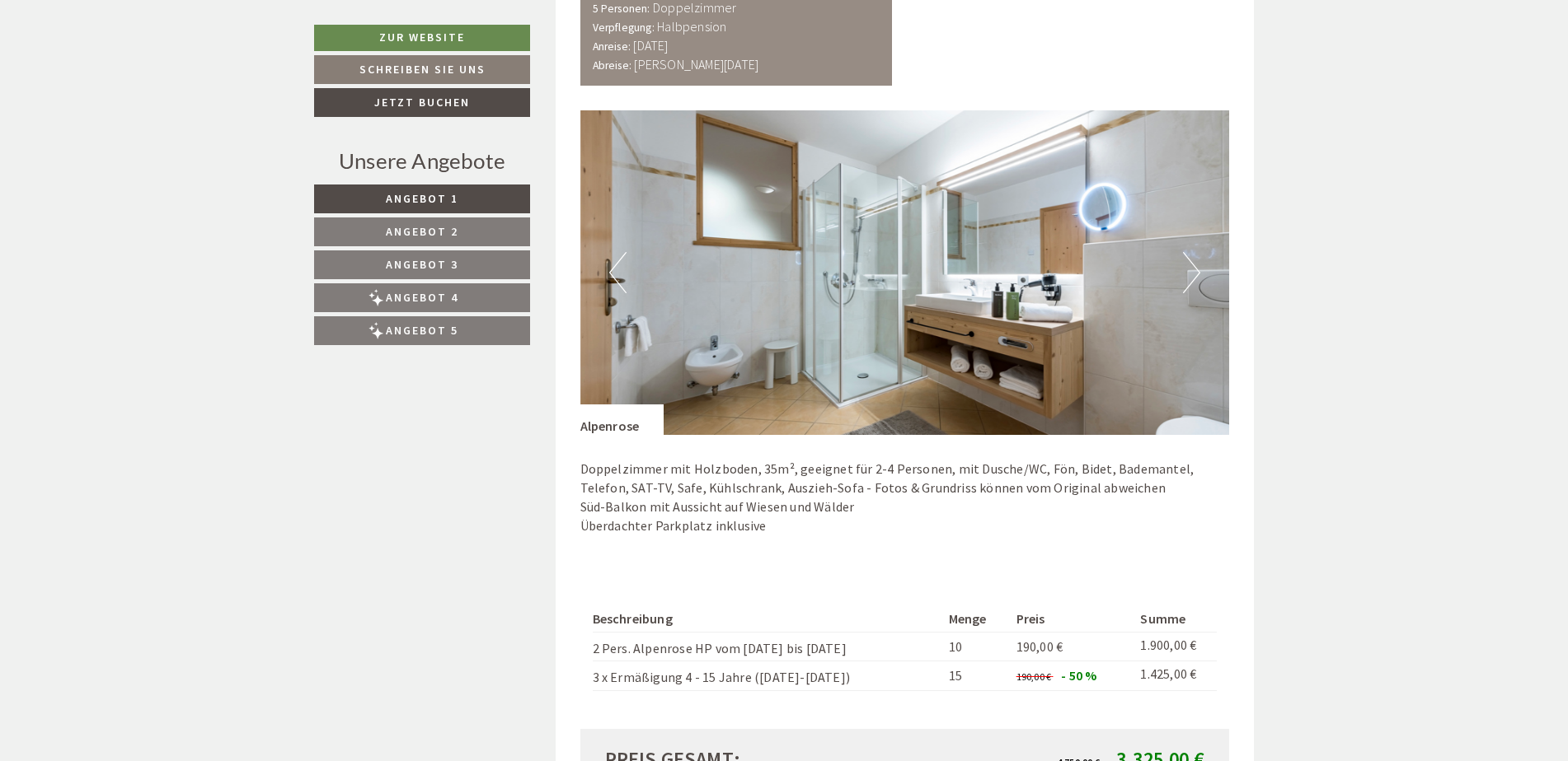
click at [1191, 273] on button "Next" at bounding box center [1191, 273] width 17 height 41
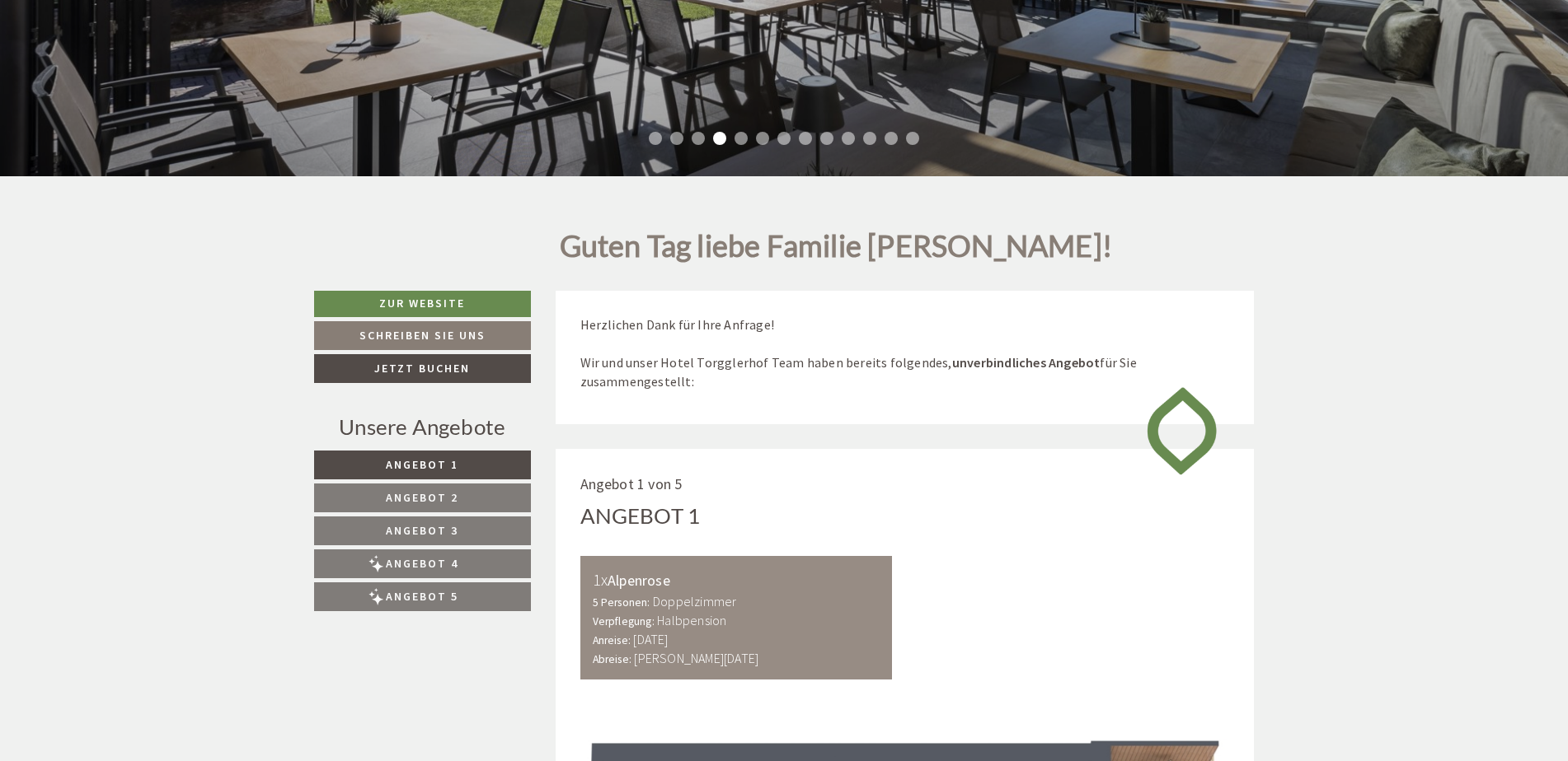
scroll to position [412, 0]
